Goal: Task Accomplishment & Management: Manage account settings

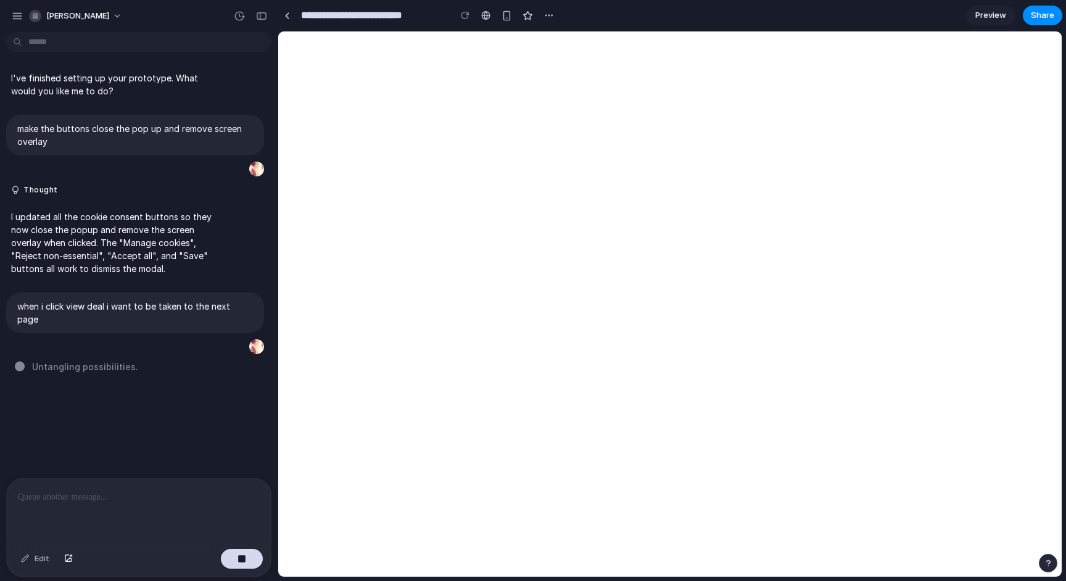
click at [178, 369] on div "I've finished setting up your prototype. What would you like me to do? make the…" at bounding box center [135, 257] width 270 height 441
click at [125, 332] on div "when i click view deal i want to be taken to the next page" at bounding box center [135, 323] width 258 height 63
click at [151, 494] on p at bounding box center [139, 497] width 242 height 15
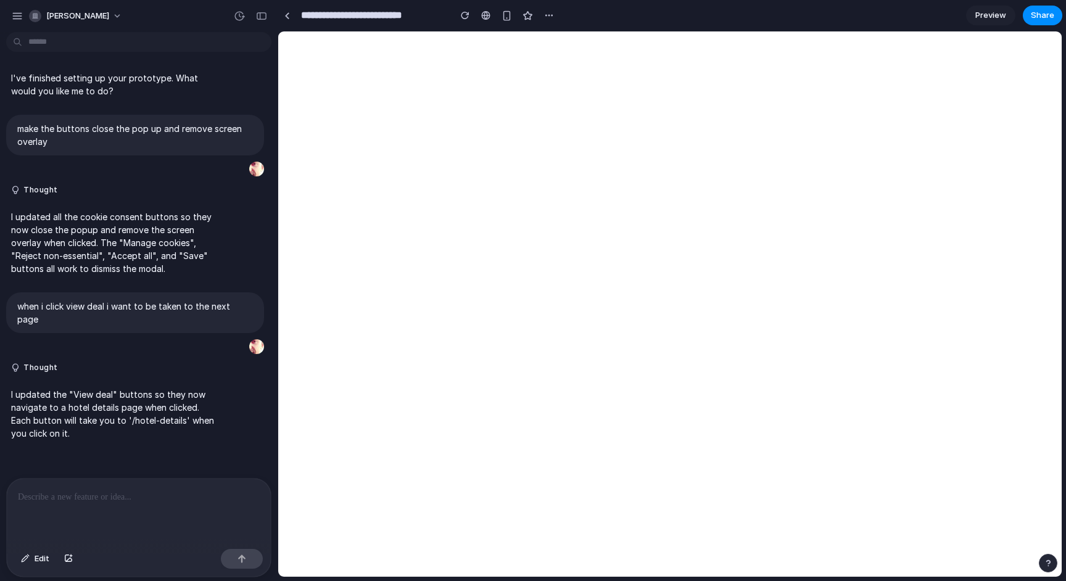
click at [88, 501] on p at bounding box center [139, 497] width 242 height 15
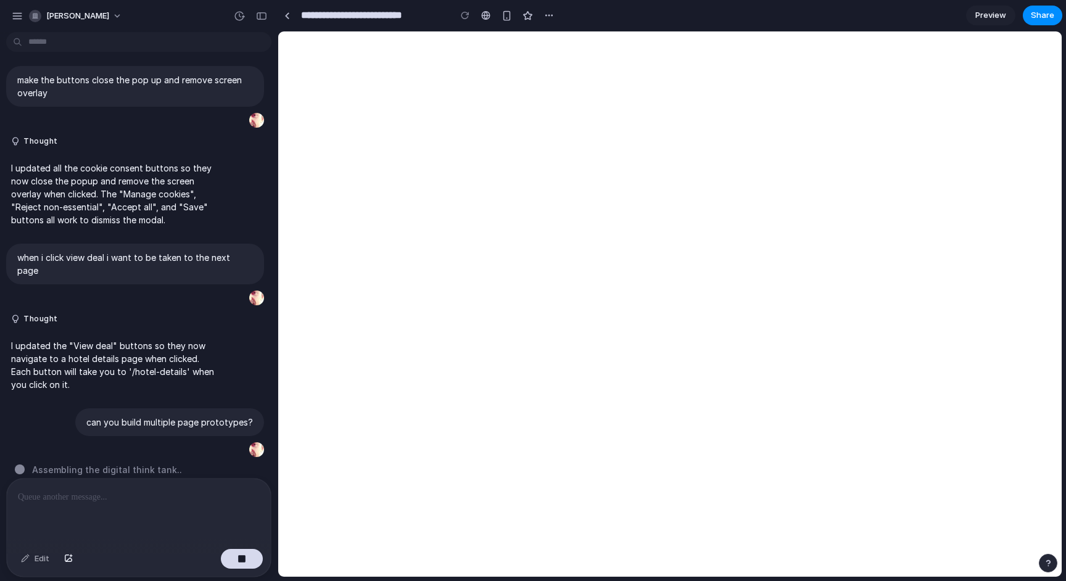
click at [557, 9] on section "**********" at bounding box center [669, 15] width 784 height 31
click at [548, 14] on div "button" at bounding box center [549, 15] width 10 height 10
click at [627, 13] on div "Duplicate Delete" at bounding box center [533, 290] width 1066 height 581
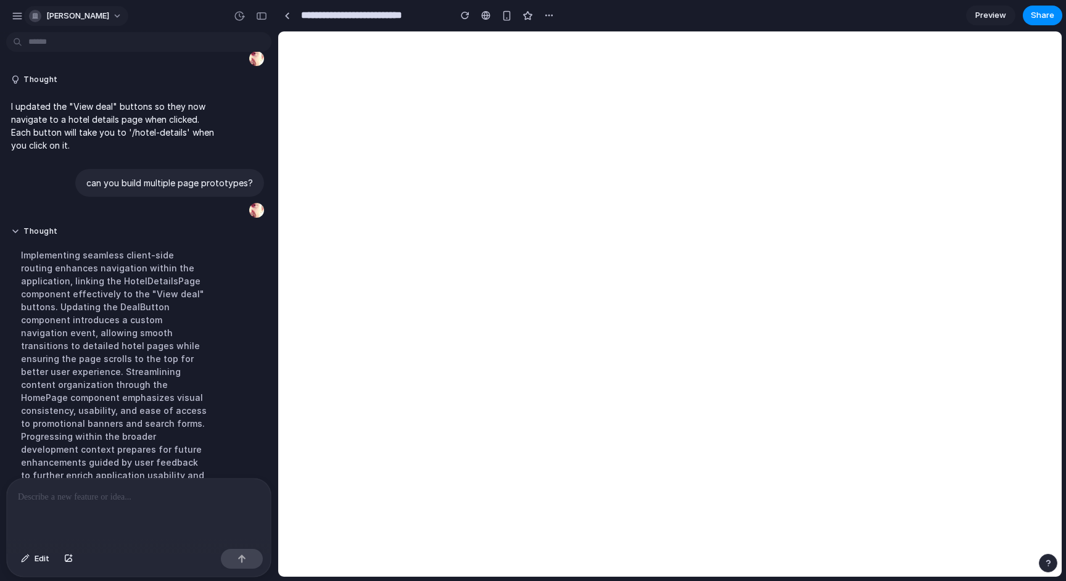
scroll to position [404, 0]
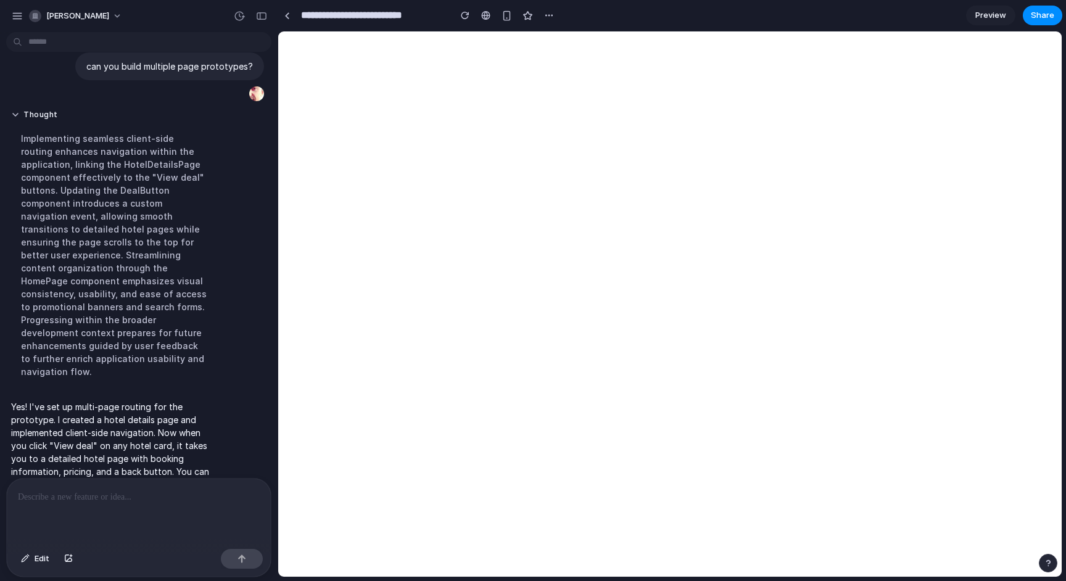
click at [335, 20] on input "**********" at bounding box center [371, 15] width 147 height 22
click at [289, 20] on link at bounding box center [286, 15] width 18 height 18
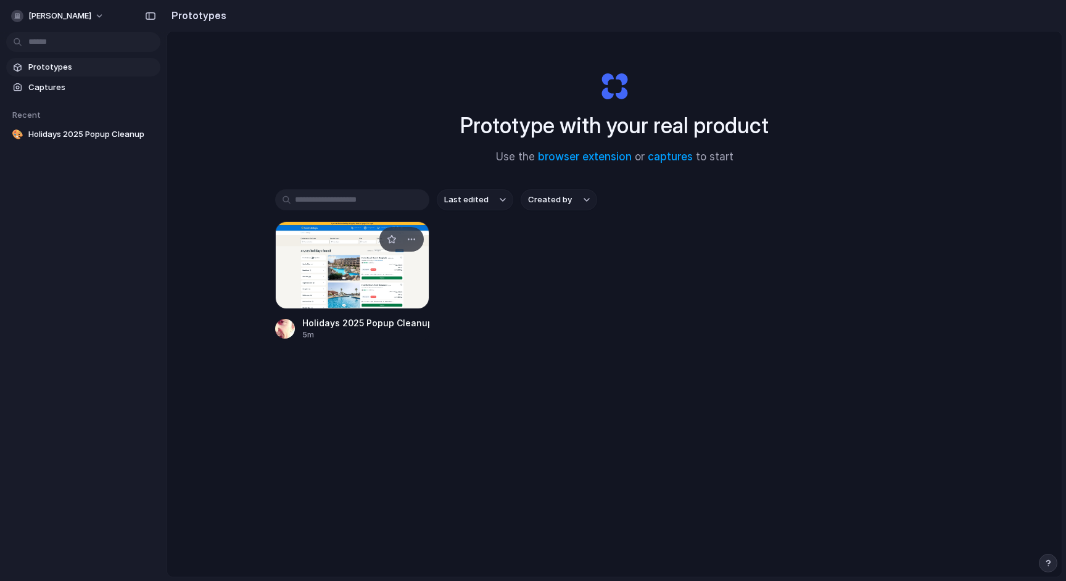
click at [382, 274] on div at bounding box center [352, 265] width 154 height 88
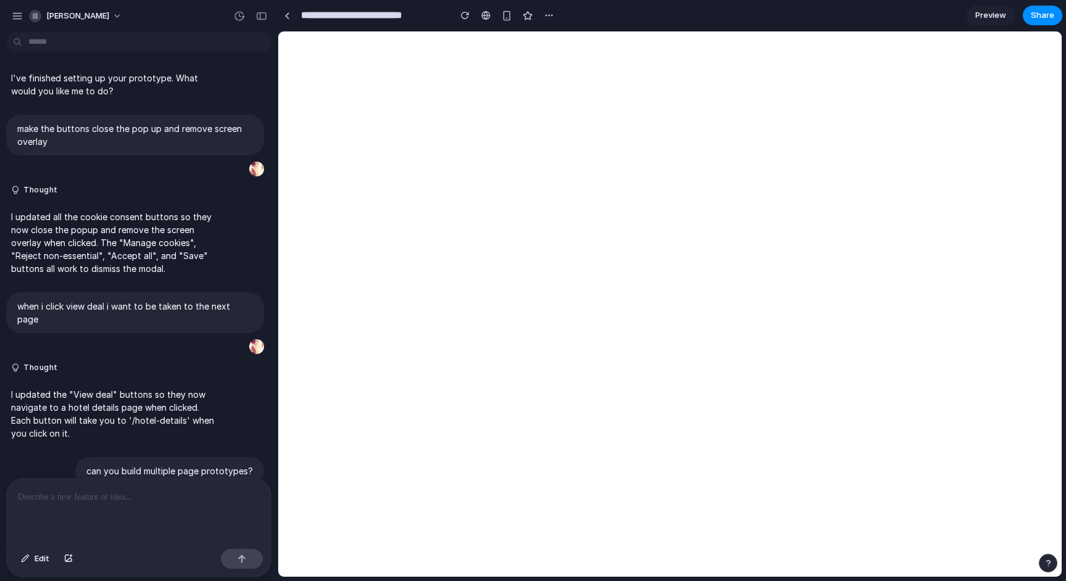
scroll to position [165, 0]
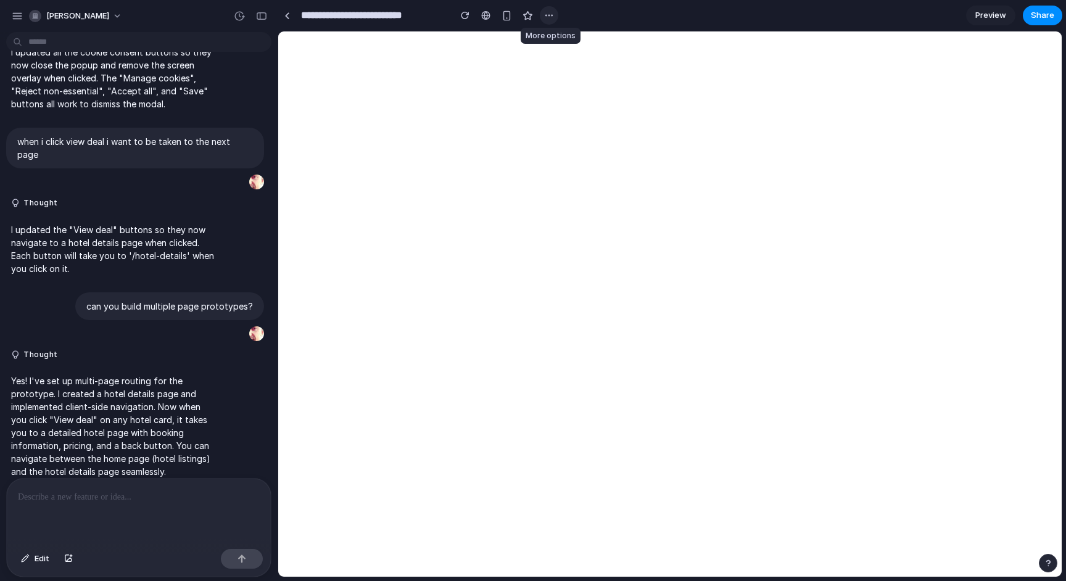
click at [552, 17] on div "button" at bounding box center [549, 15] width 10 height 10
click at [591, 14] on div "Duplicate Delete" at bounding box center [533, 290] width 1066 height 581
click at [547, 14] on div "button" at bounding box center [549, 15] width 10 height 10
click at [567, 37] on span "Duplicate" at bounding box center [581, 42] width 38 height 12
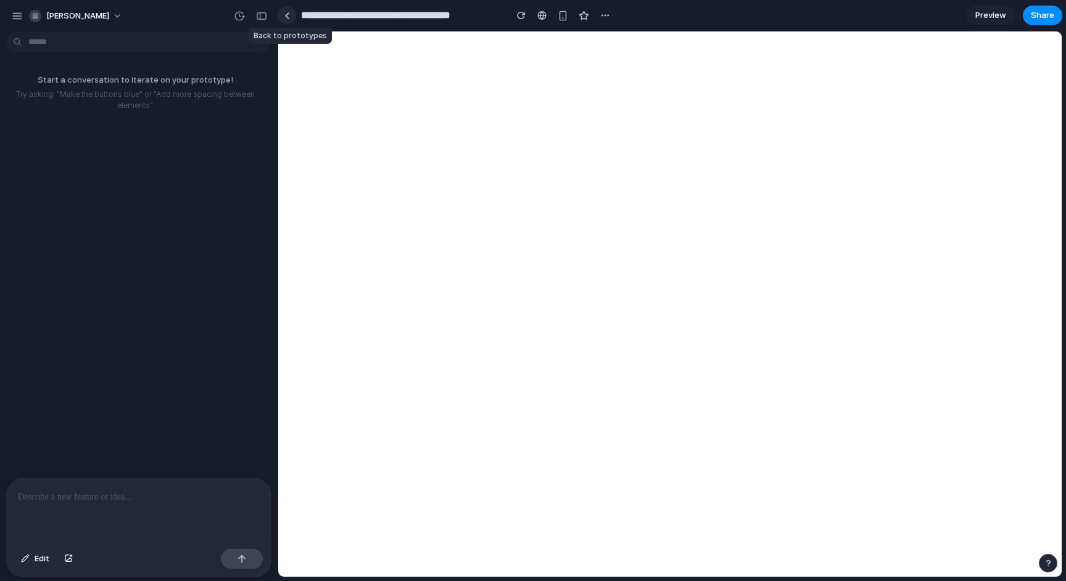
click at [291, 15] on link at bounding box center [286, 15] width 18 height 18
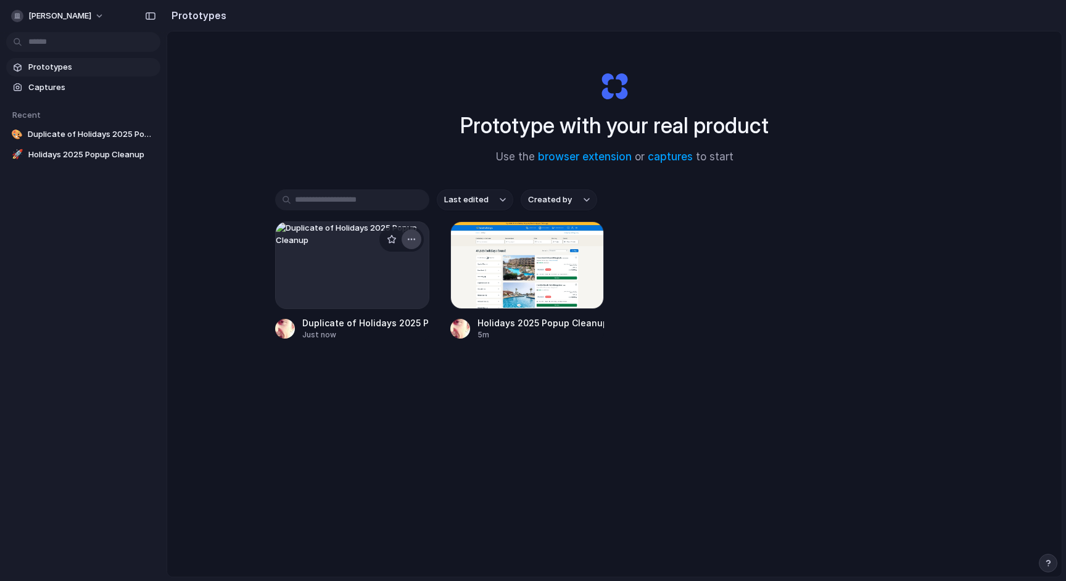
click at [411, 240] on div "button" at bounding box center [411, 239] width 10 height 10
click at [370, 324] on span "Delete" at bounding box center [364, 327] width 26 height 12
